Goal: Transaction & Acquisition: Purchase product/service

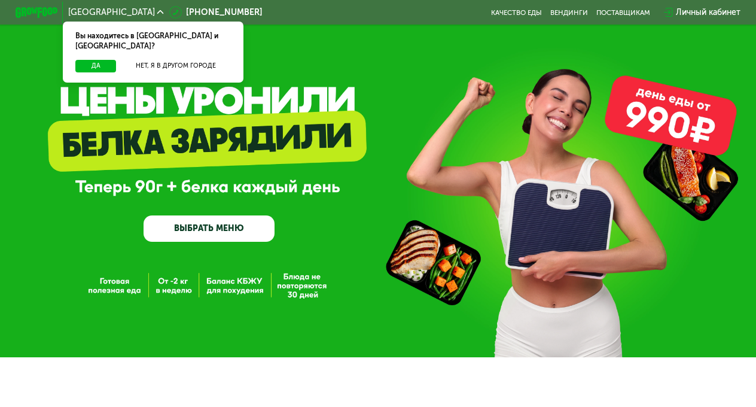
scroll to position [11, 0]
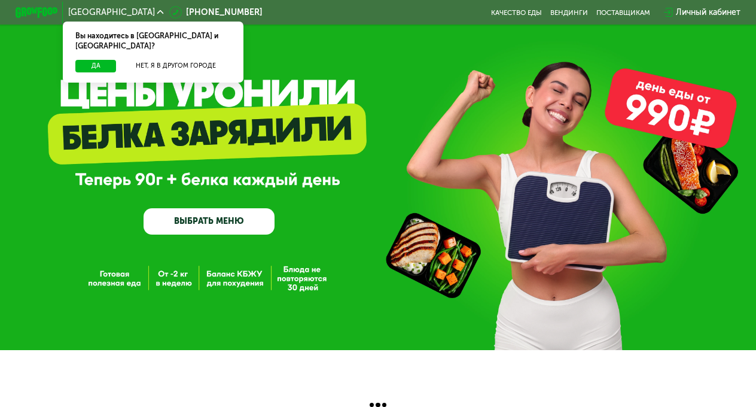
click at [251, 218] on link "ВЫБРАТЬ МЕНЮ" at bounding box center [209, 221] width 131 height 26
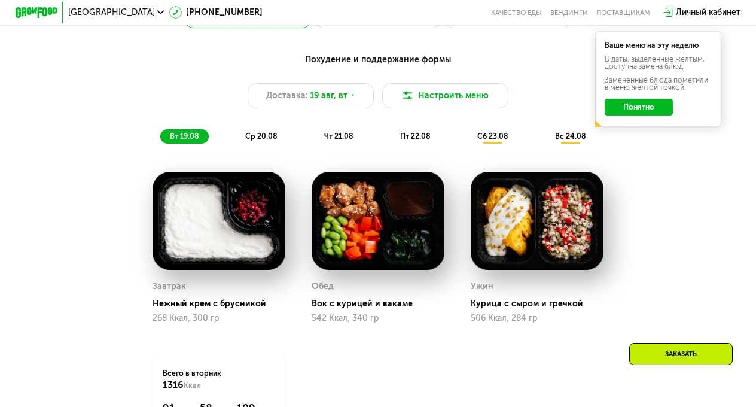
scroll to position [504, 0]
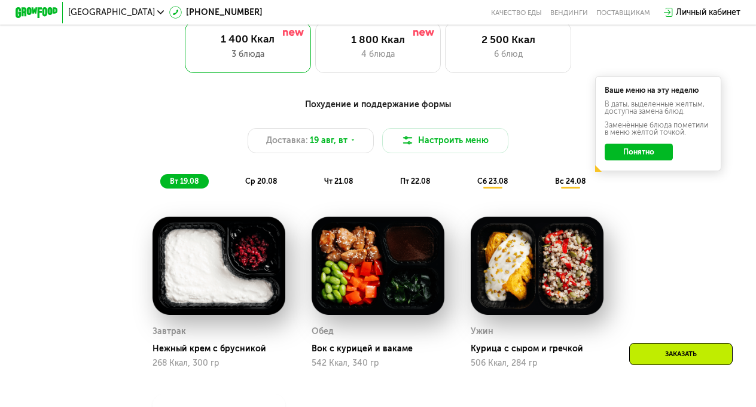
click at [348, 183] on span "чт 21.08" at bounding box center [338, 180] width 29 height 9
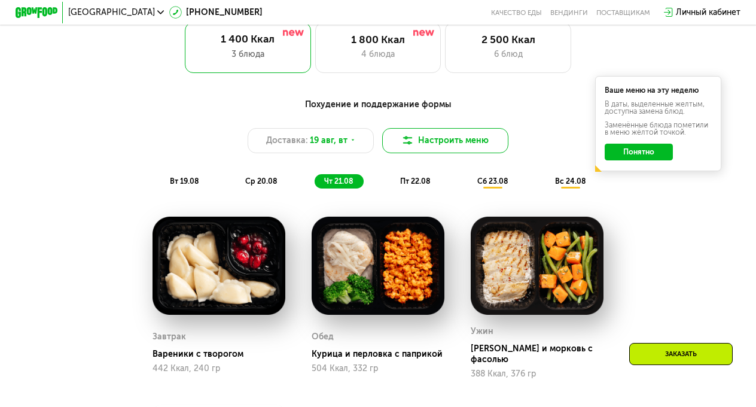
click at [433, 149] on button "Настроить меню" at bounding box center [445, 140] width 126 height 25
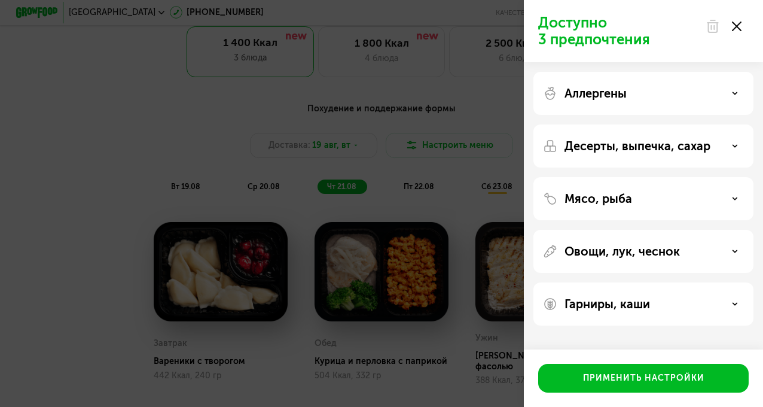
click at [404, 203] on div "Доступно 3 предпочтения Аллергены Десерты, выпечка, сахар Мясо, рыба Овощи, лук…" at bounding box center [381, 203] width 763 height 407
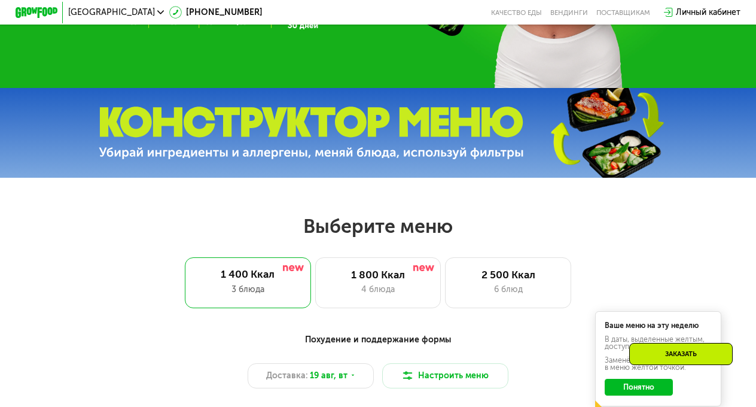
scroll to position [404, 0]
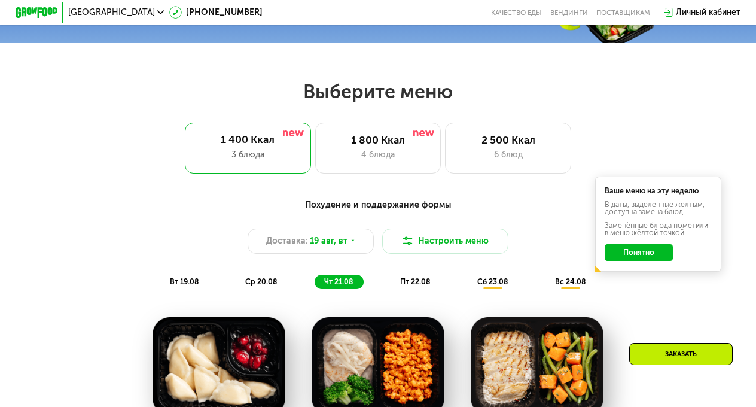
click at [95, 11] on span "[GEOGRAPHIC_DATA]" at bounding box center [111, 12] width 87 height 8
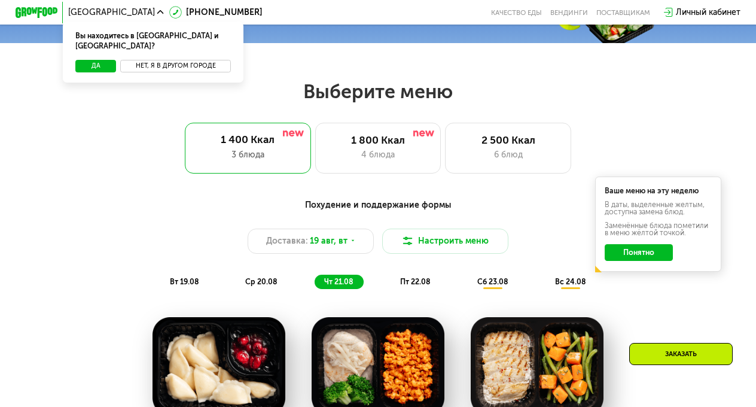
click at [153, 60] on button "Нет, я в другом городе" at bounding box center [175, 66] width 111 height 13
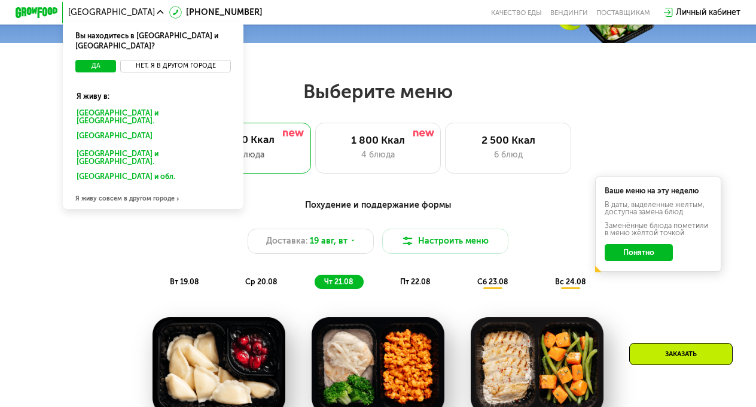
scroll to position [449, 0]
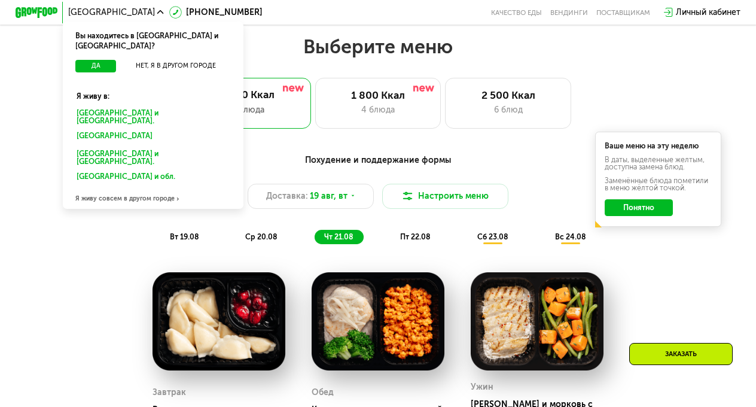
click at [139, 188] on div "Я живу совсем в другом городе" at bounding box center [153, 198] width 181 height 21
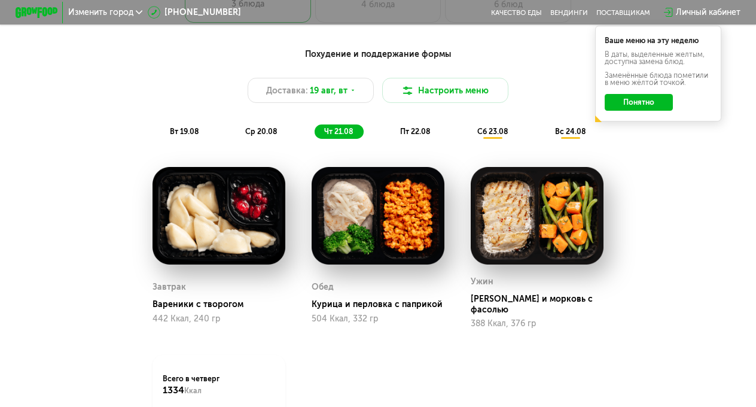
scroll to position [0, 0]
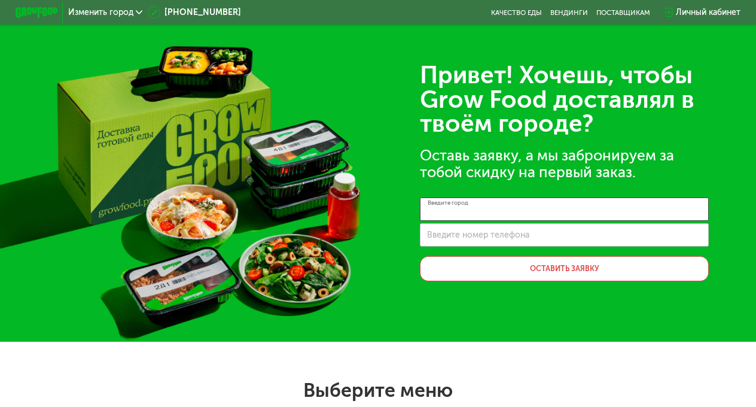
click at [468, 205] on div "Введите город" at bounding box center [564, 209] width 289 height 24
click at [29, 13] on img at bounding box center [36, 12] width 41 height 11
click at [28, 12] on img at bounding box center [36, 12] width 41 height 11
drag, startPoint x: 510, startPoint y: 19, endPoint x: 516, endPoint y: 13, distance: 8.9
click at [510, 18] on div "Изменить город [PHONE_NUMBER] Качество еды [PERSON_NAME] поставщикам Личный каб…" at bounding box center [378, 12] width 735 height 23
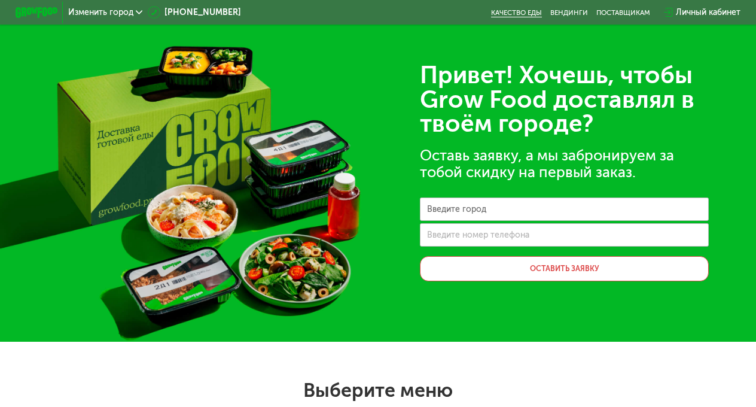
click at [516, 13] on link "Качество еды" at bounding box center [516, 12] width 51 height 8
